Goal: Transaction & Acquisition: Obtain resource

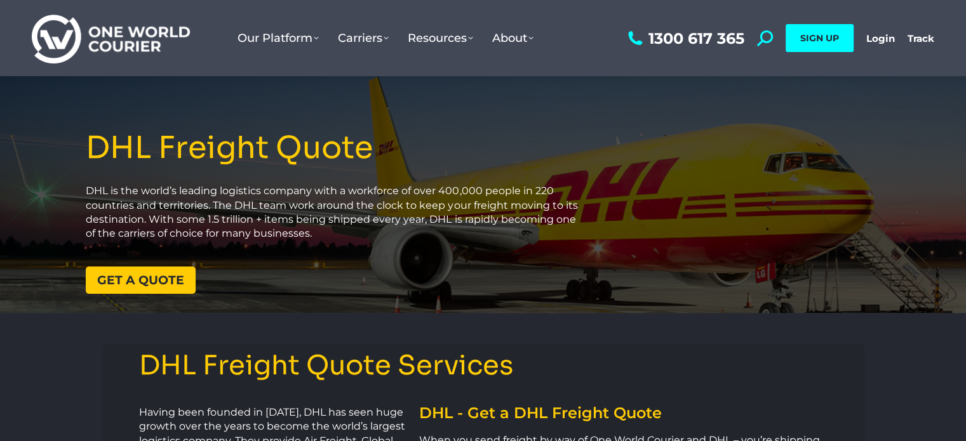
click at [139, 276] on span "Get a quote" at bounding box center [140, 280] width 87 height 12
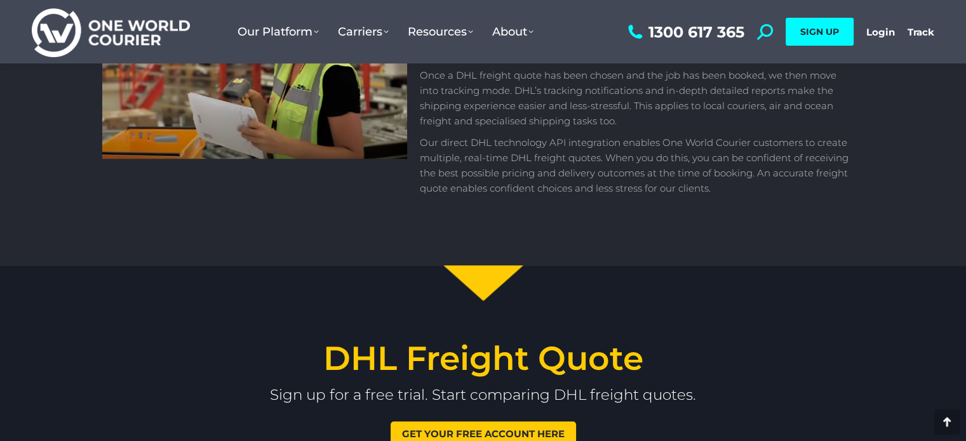
scroll to position [1515, 0]
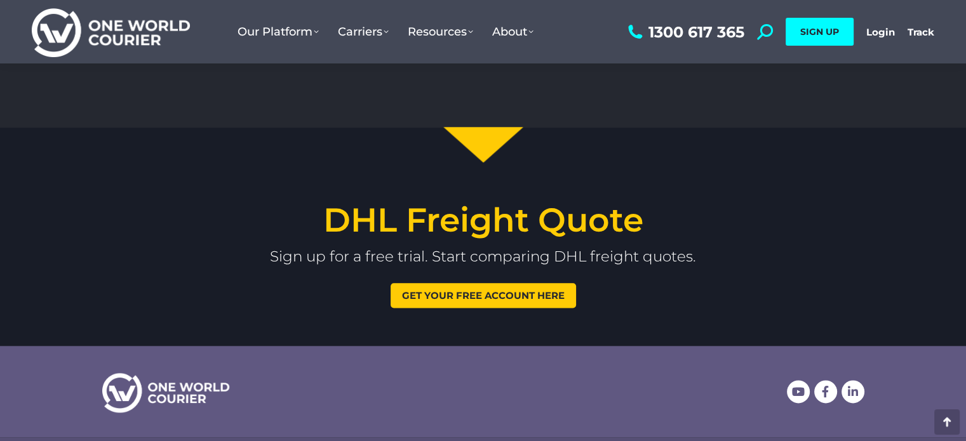
click at [474, 295] on span "Get your free account here" at bounding box center [483, 296] width 163 height 10
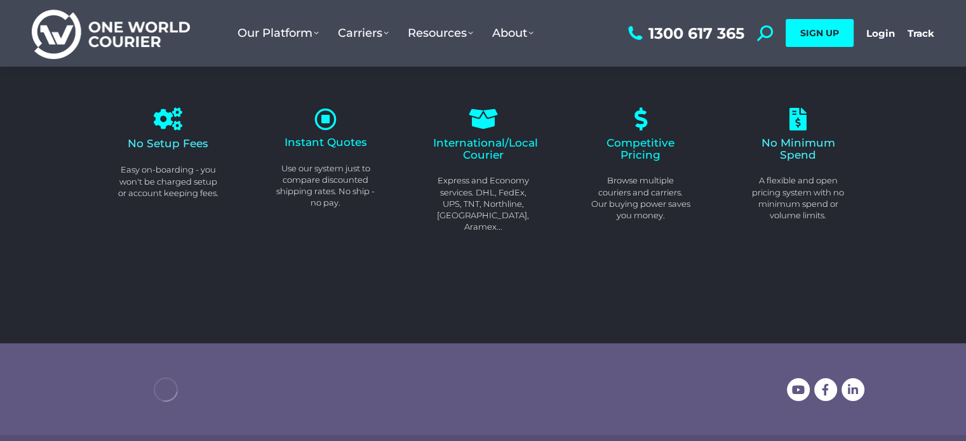
scroll to position [388, 0]
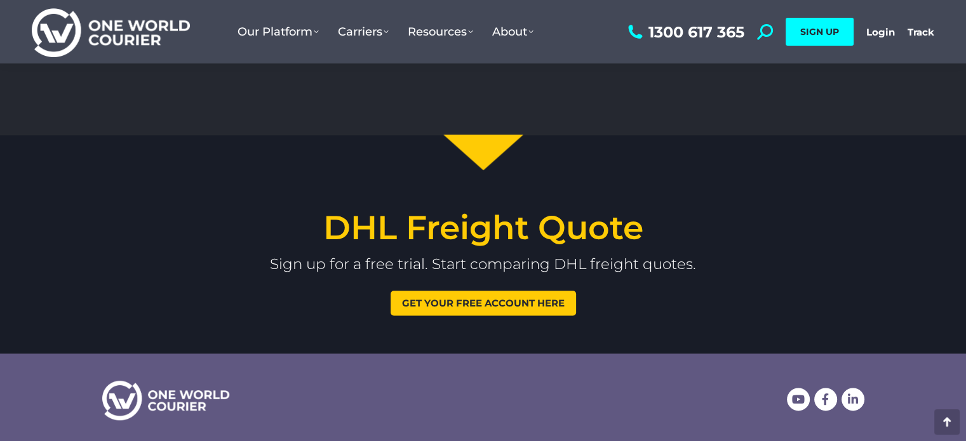
scroll to position [1515, 0]
